Goal: Register for event/course

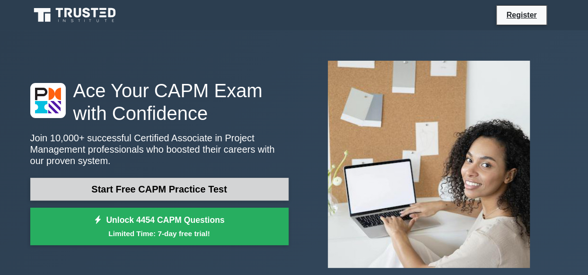
click at [125, 186] on link "Start Free CAPM Practice Test" at bounding box center [159, 189] width 258 height 23
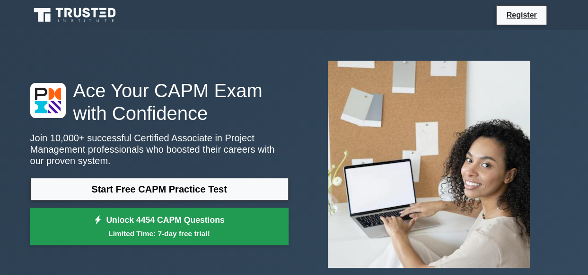
click at [132, 231] on small "Limited Time: 7-day free trial!" at bounding box center [159, 233] width 235 height 11
